Goal: Transaction & Acquisition: Purchase product/service

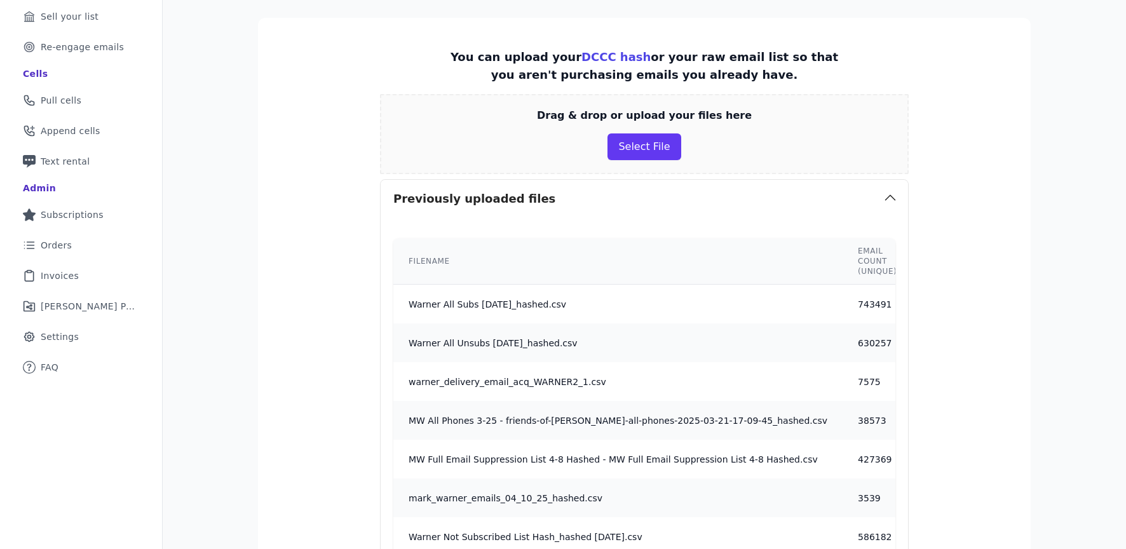
scroll to position [186, 0]
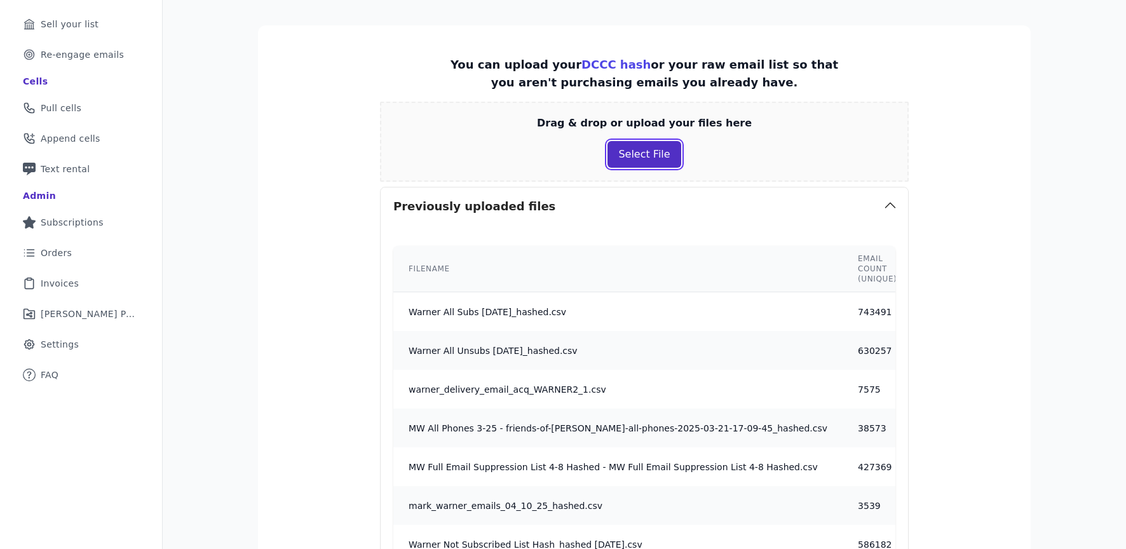
click at [653, 159] on button "Select File" at bounding box center [643, 154] width 73 height 27
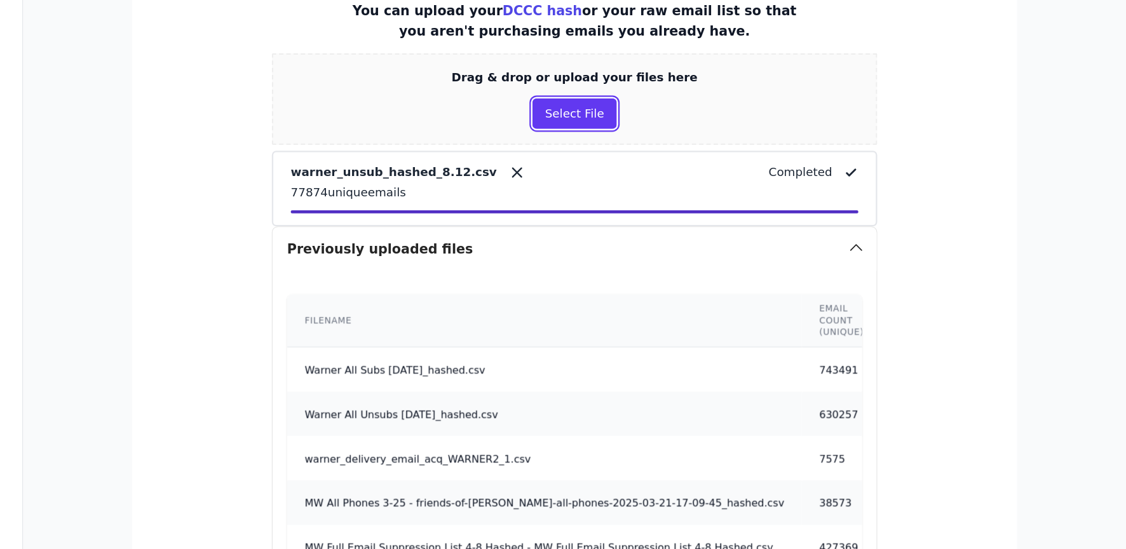
scroll to position [172, 0]
click at [844, 229] on div "warner_unsub_hashed_8.12.csv Completed 77874 unique emails" at bounding box center [644, 229] width 496 height 33
click at [885, 220] on icon at bounding box center [885, 220] width 13 height 13
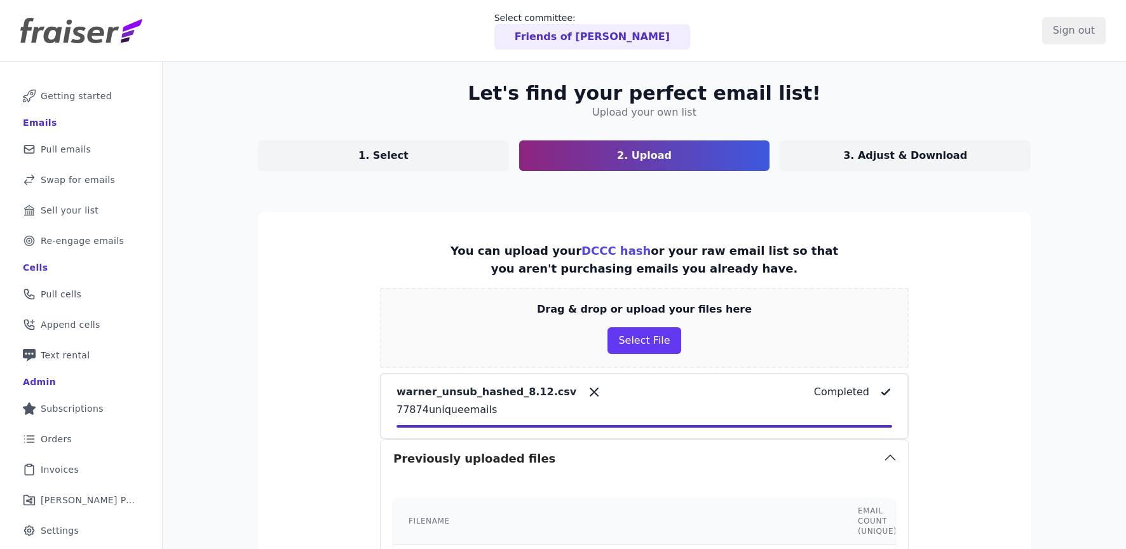
scroll to position [149, 0]
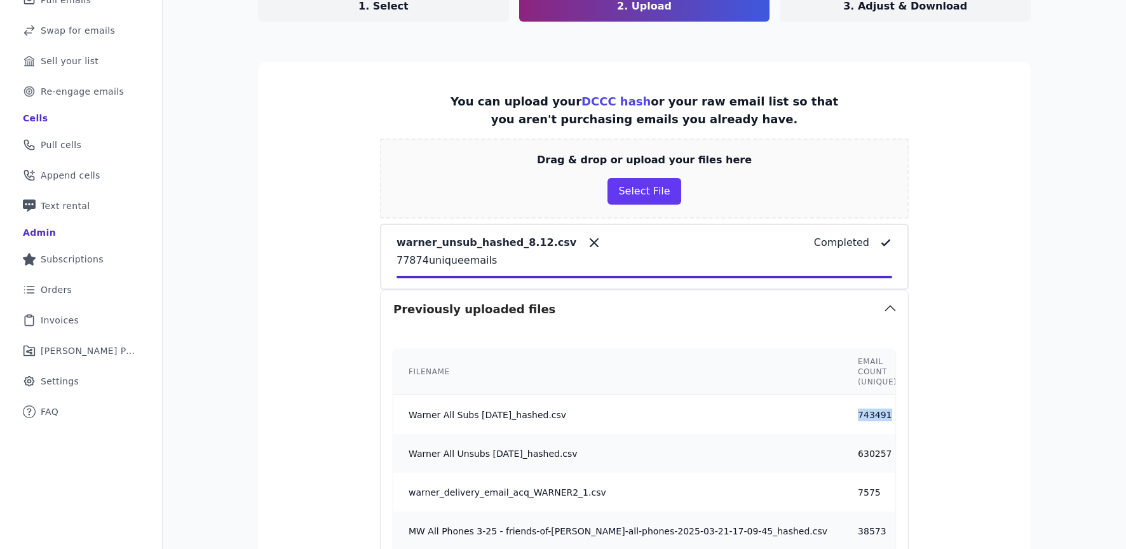
drag, startPoint x: 862, startPoint y: 413, endPoint x: 818, endPoint y: 412, distance: 43.8
click at [842, 413] on td "743491" at bounding box center [877, 414] width 70 height 39
drag, startPoint x: 828, startPoint y: 452, endPoint x: 876, endPoint y: 454, distance: 47.7
click at [876, 454] on td "630257" at bounding box center [877, 453] width 70 height 39
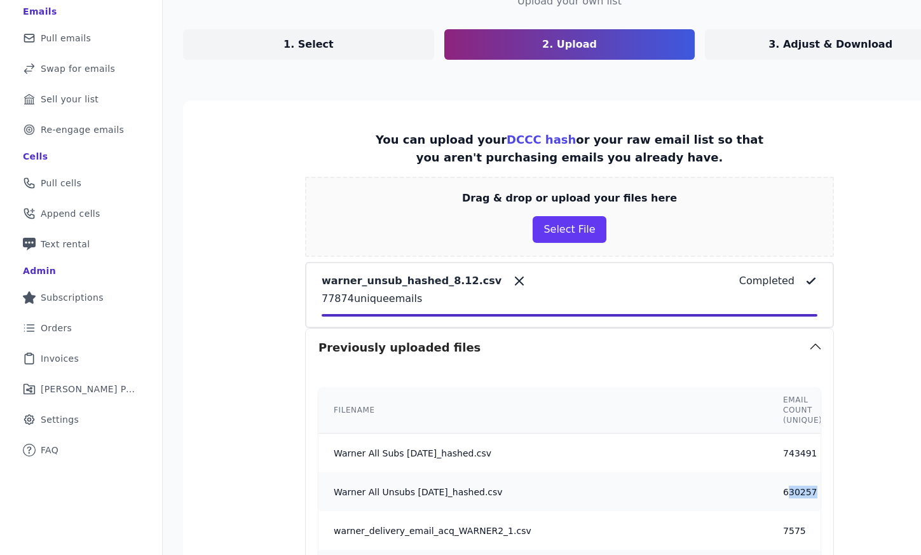
scroll to position [226, 0]
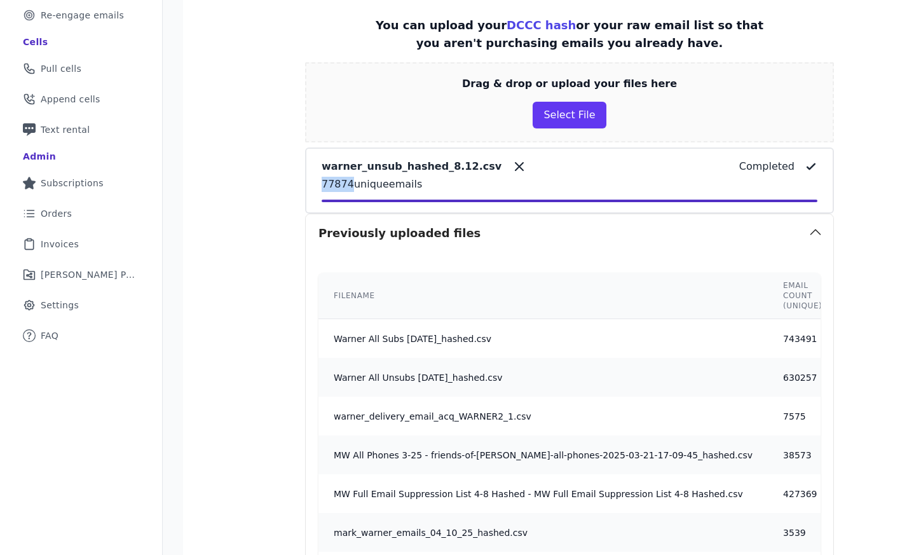
drag, startPoint x: 342, startPoint y: 184, endPoint x: 311, endPoint y: 184, distance: 31.1
click at [311, 184] on div "warner_unsub_hashed_8.12.csv Completed 77874 unique emails" at bounding box center [569, 180] width 529 height 66
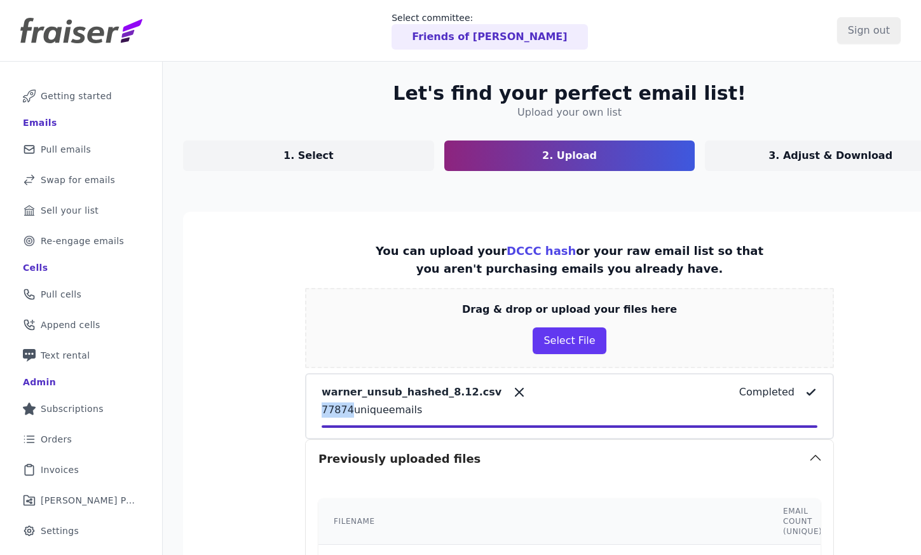
scroll to position [47, 0]
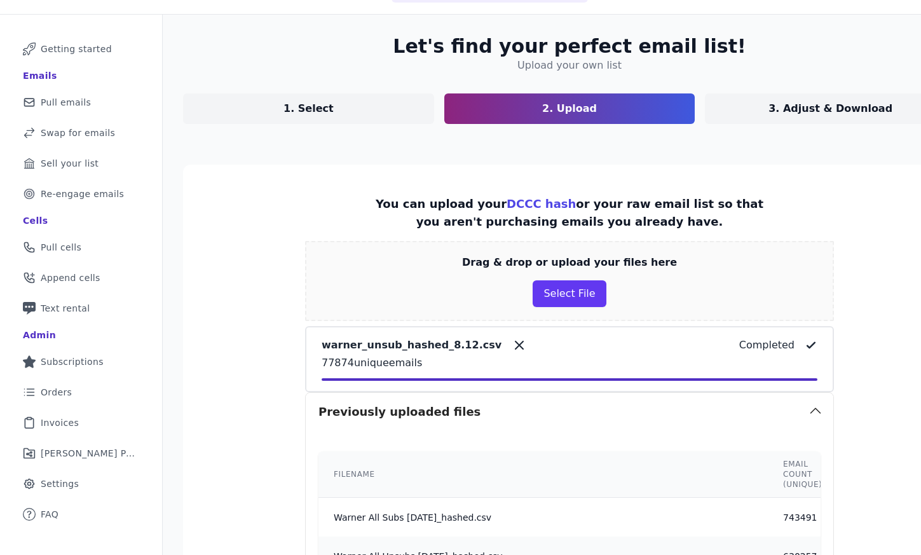
click at [628, 371] on div "warner_unsub_hashed_8.12.csv Completed 77874 unique emails" at bounding box center [569, 358] width 496 height 43
click at [515, 344] on icon at bounding box center [519, 345] width 8 height 8
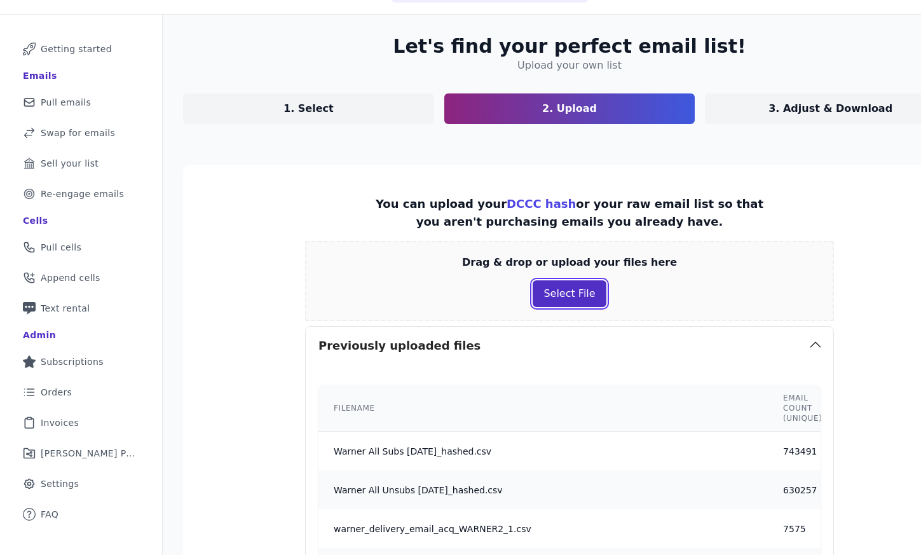
click at [562, 294] on button "Select File" at bounding box center [568, 293] width 73 height 27
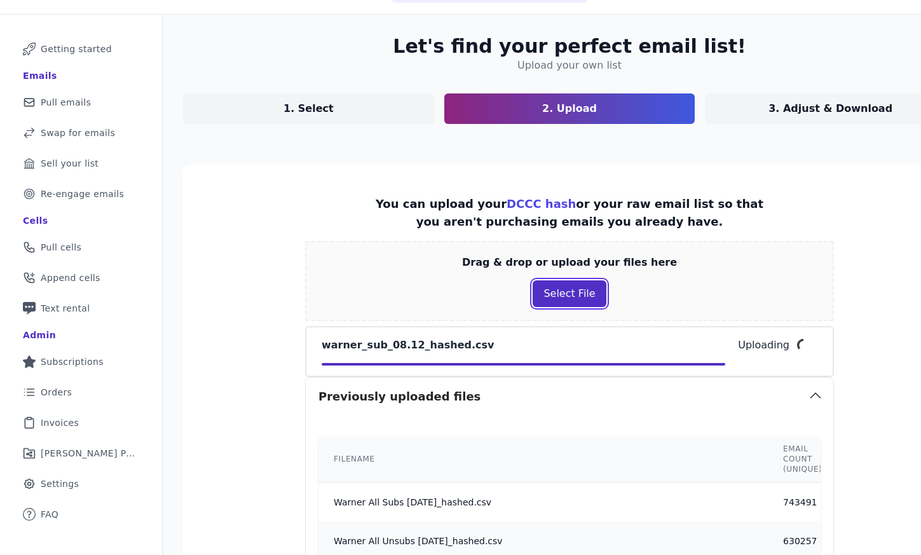
click at [586, 294] on button "Select File" at bounding box center [568, 293] width 73 height 27
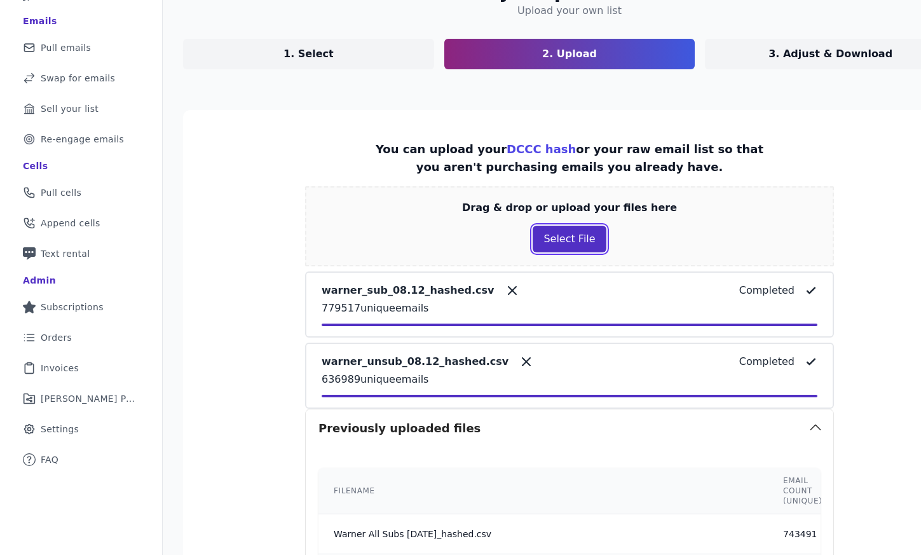
scroll to position [103, 0]
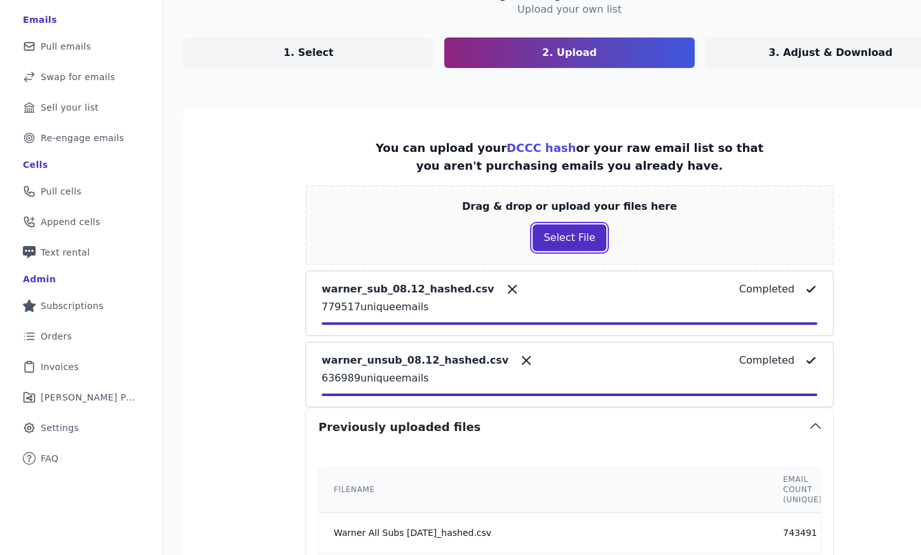
click at [552, 248] on button "Select File" at bounding box center [568, 237] width 73 height 27
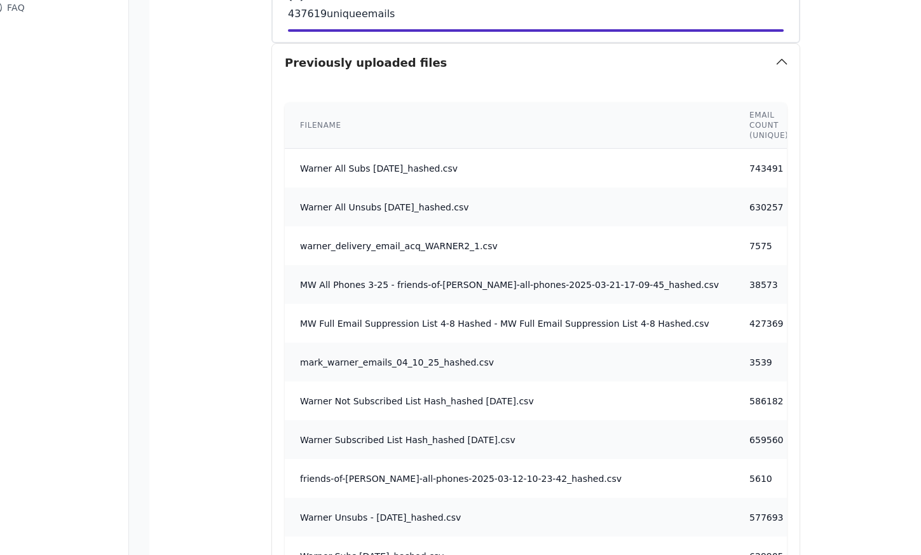
scroll to position [1320, 34]
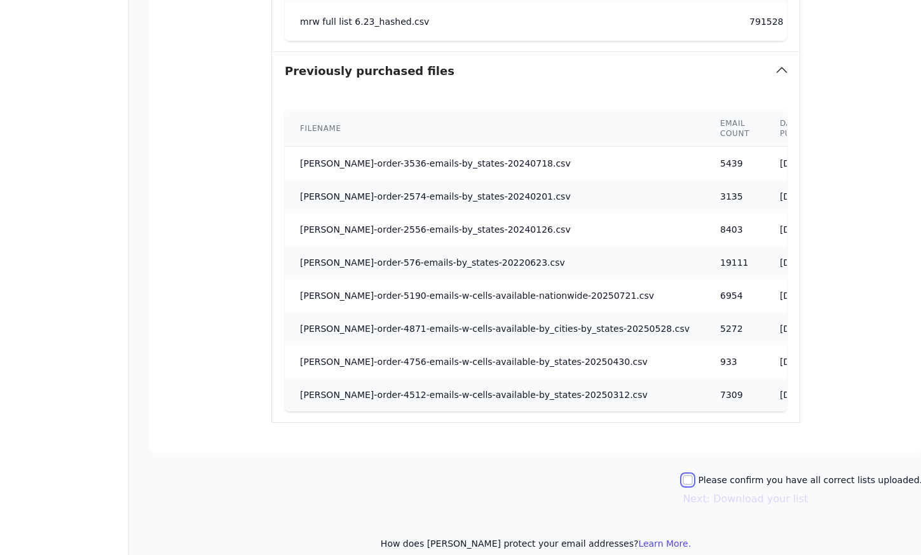
click at [693, 475] on input "Please confirm you have all correct lists uploaded." at bounding box center [687, 480] width 10 height 10
checkbox input "true"
click at [721, 491] on button "Next: Download your list" at bounding box center [744, 498] width 125 height 15
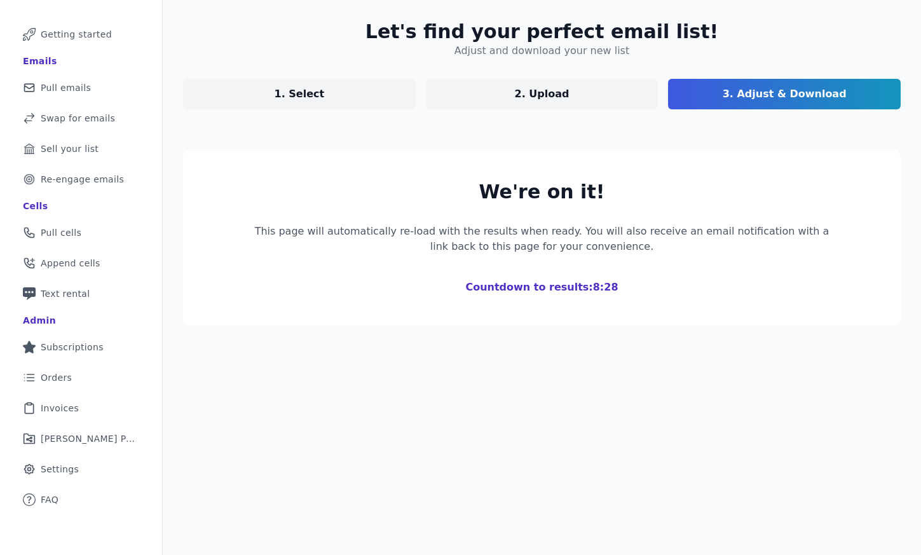
scroll to position [177, 0]
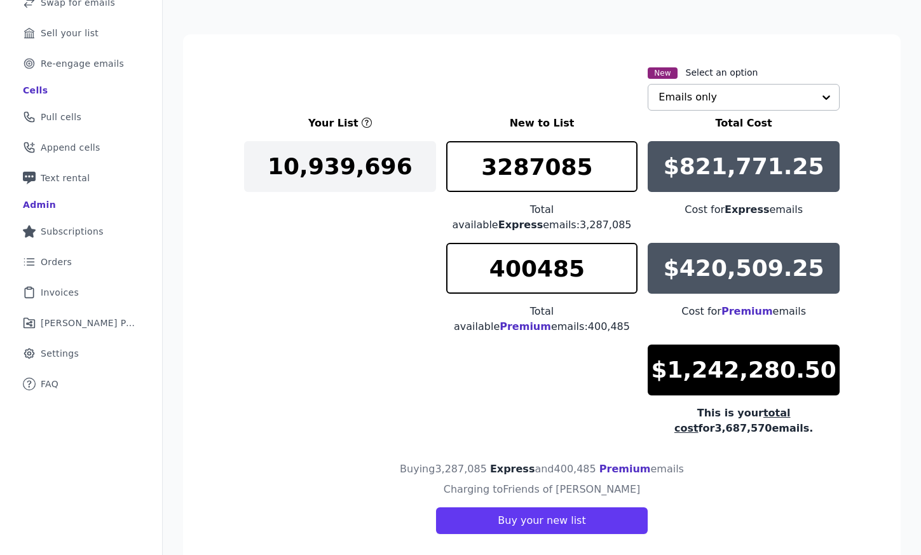
click at [770, 88] on input "text" at bounding box center [735, 97] width 155 height 25
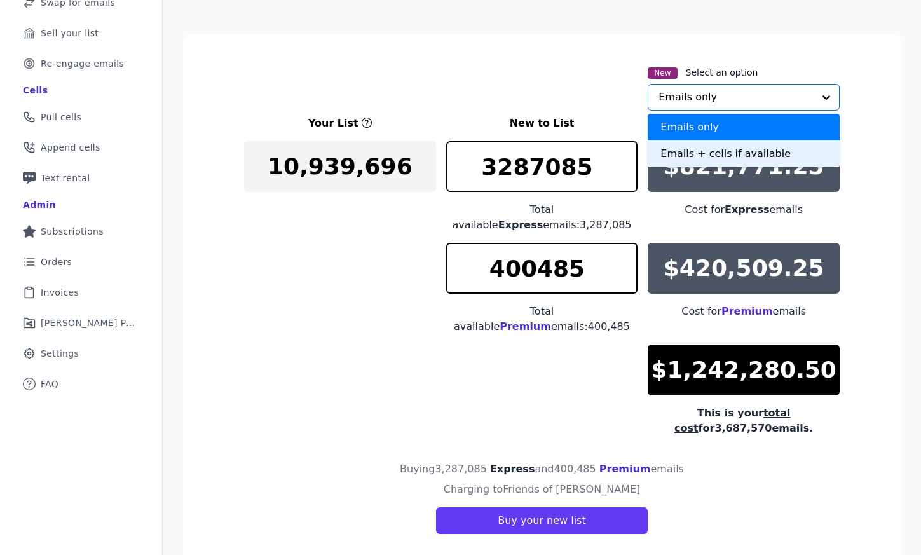
click at [734, 151] on div "Emails + cells if available" at bounding box center [743, 153] width 192 height 27
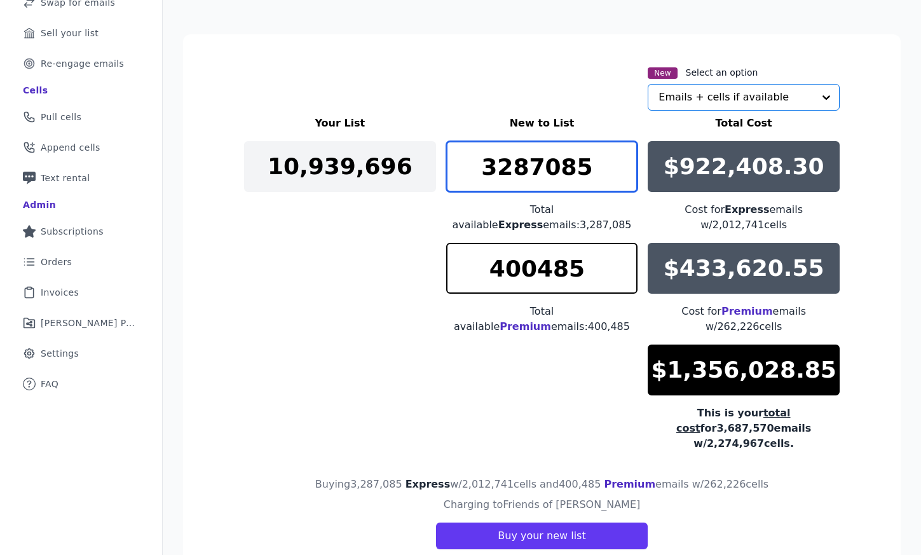
click at [548, 165] on input "3287085" at bounding box center [542, 166] width 192 height 51
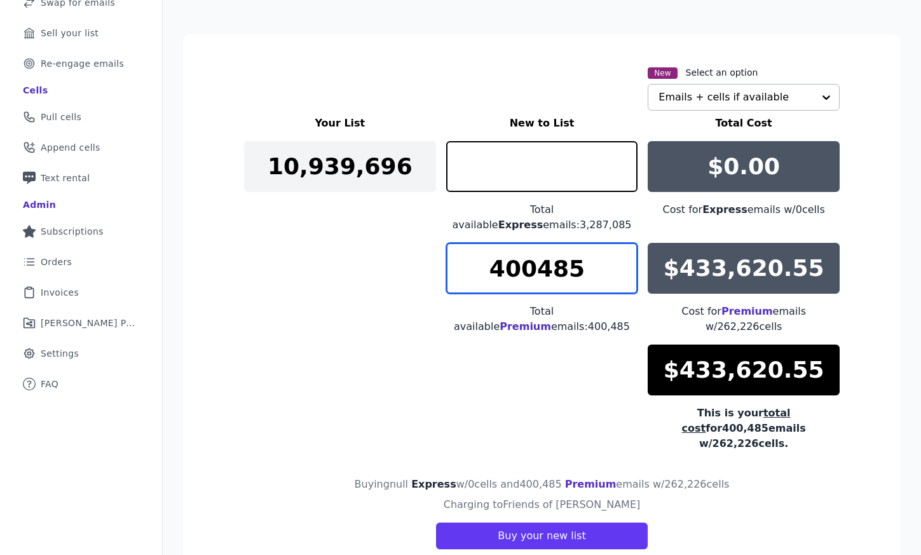
type input "0"
click at [510, 274] on input "400485" at bounding box center [542, 268] width 192 height 51
click at [510, 265] on input "400485" at bounding box center [542, 268] width 192 height 51
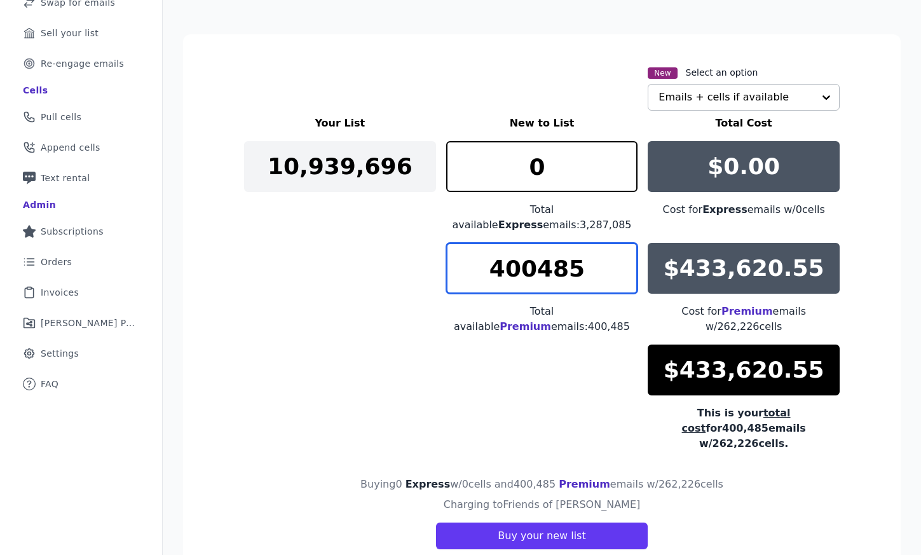
click at [510, 265] on input "400485" at bounding box center [542, 268] width 192 height 51
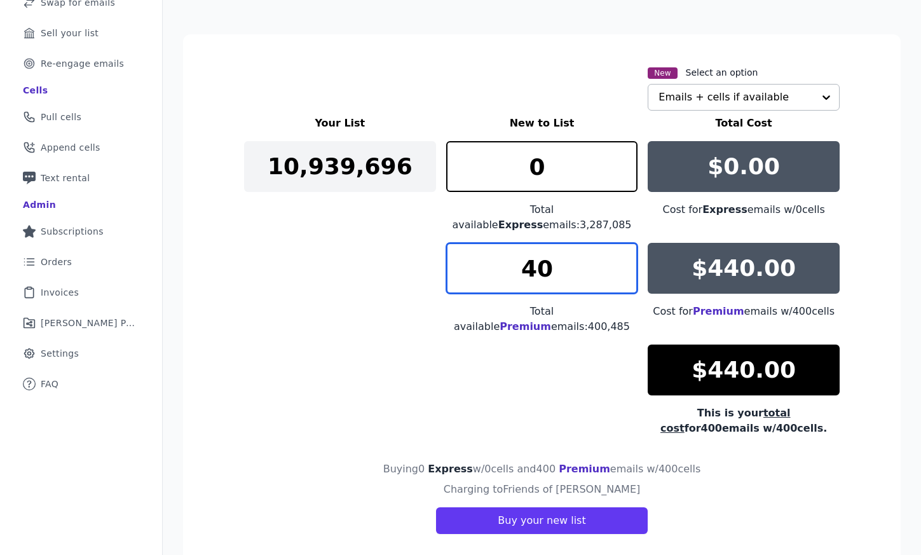
type input "4"
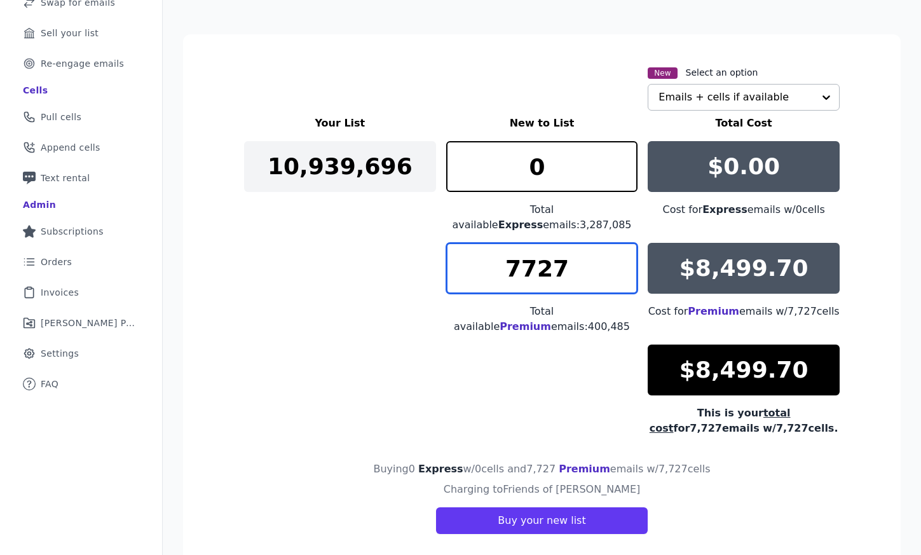
type input "7727"
click at [404, 327] on div "Your List New to List Total Cost 10,939,696 0 Total available Express emails: 3…" at bounding box center [541, 276] width 595 height 320
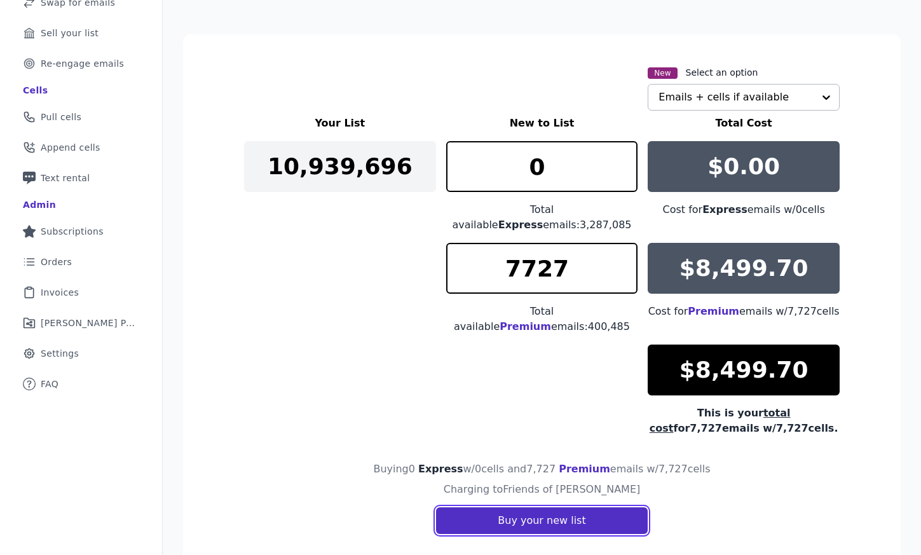
click at [544, 507] on button "Buy your new list" at bounding box center [541, 520] width 211 height 27
